Goal: Find specific page/section: Find specific page/section

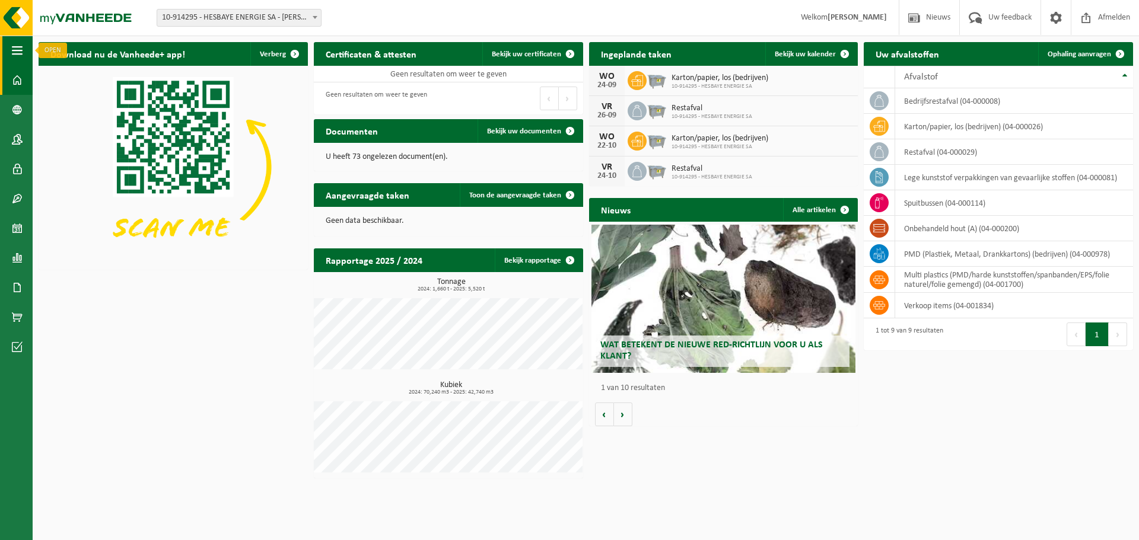
click at [9, 54] on button "Navigatie" at bounding box center [16, 51] width 33 height 30
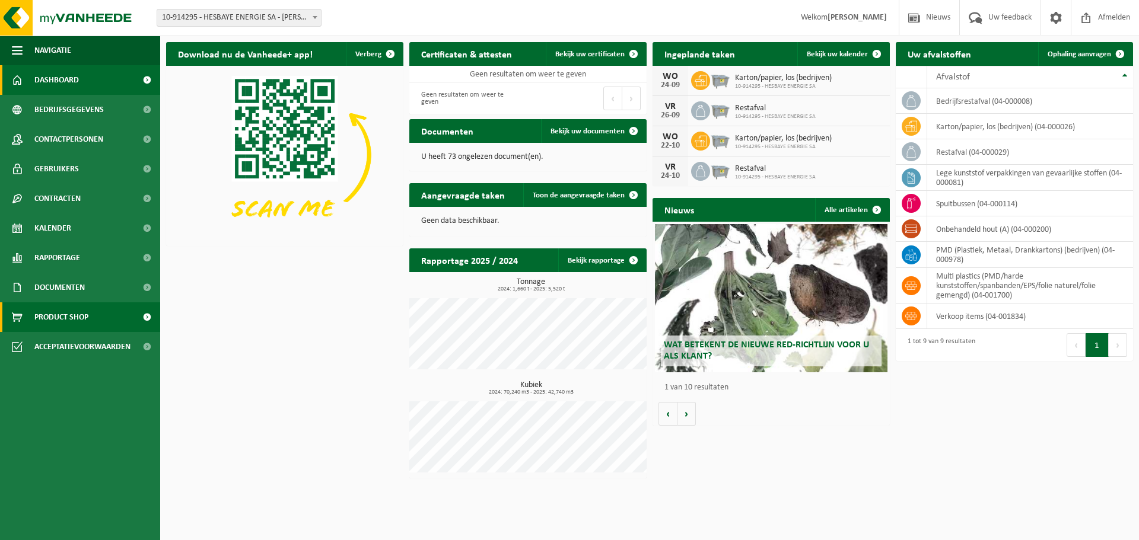
click at [85, 322] on span "Product Shop" at bounding box center [61, 317] width 54 height 30
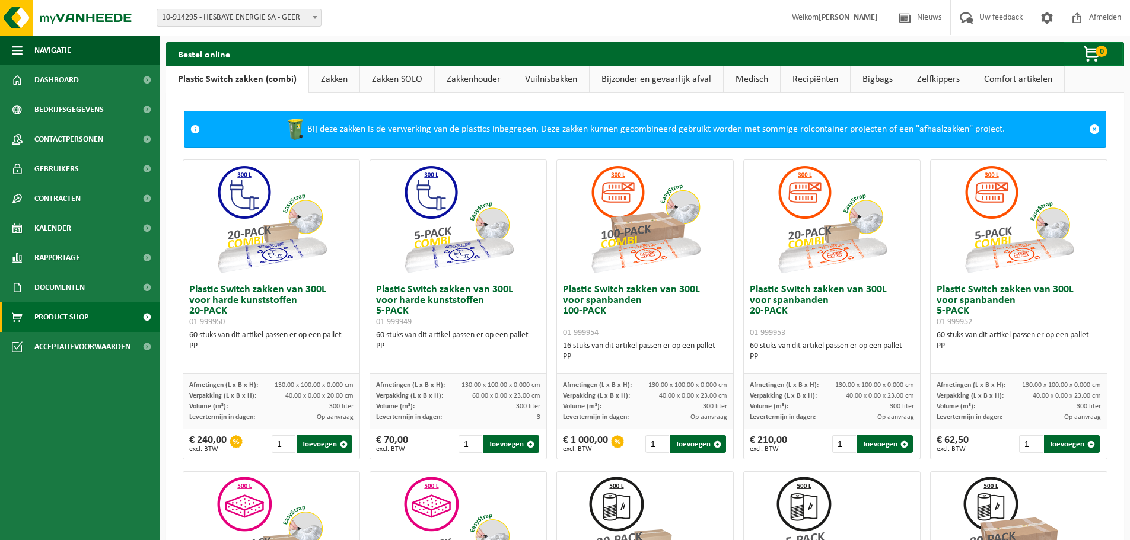
click at [937, 82] on link "Zelfkippers" at bounding box center [938, 79] width 66 height 27
